Goal: Find contact information: Find contact information

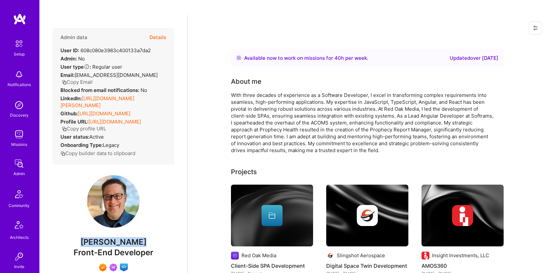
drag, startPoint x: 151, startPoint y: 237, endPoint x: 81, endPoint y: 242, distance: 70.9
click at [81, 242] on span "Chris Hampton" at bounding box center [114, 242] width 122 height 10
copy span "Chris Hampton"
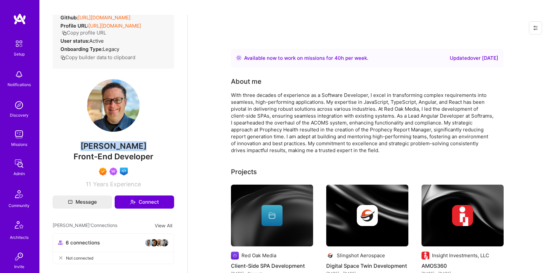
scroll to position [81, 0]
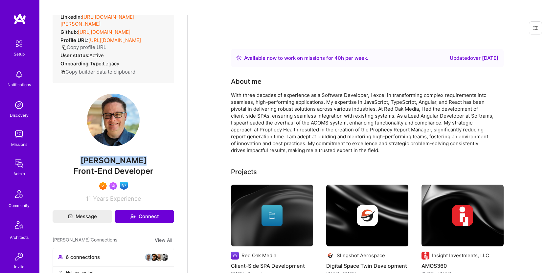
copy span "Chris Hampton"
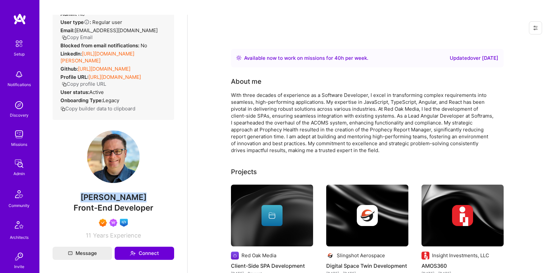
scroll to position [0, 0]
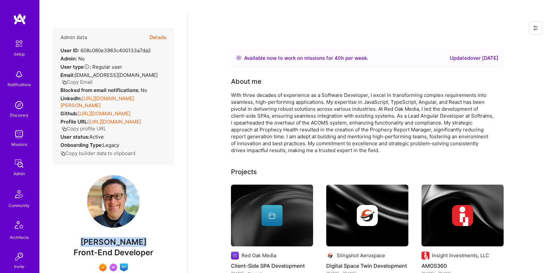
click at [83, 79] on button "Copy Email" at bounding box center [77, 82] width 31 height 7
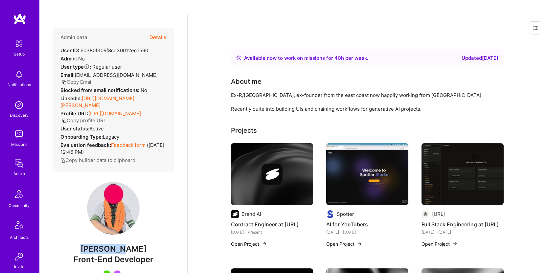
drag, startPoint x: 91, startPoint y: 227, endPoint x: 131, endPoint y: 227, distance: 39.8
click at [131, 244] on span "[PERSON_NAME]" at bounding box center [114, 249] width 122 height 10
copy span "[PERSON_NAME]"
click at [93, 79] on button "Copy Email" at bounding box center [77, 82] width 31 height 7
